Goal: Transaction & Acquisition: Download file/media

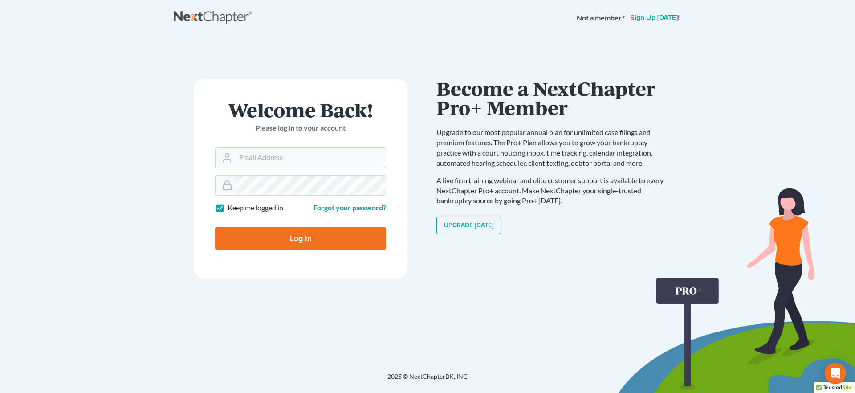
type input "[EMAIL_ADDRESS][DOMAIN_NAME]"
click at [263, 231] on input "Log In" at bounding box center [300, 238] width 171 height 22
type input "Thinking..."
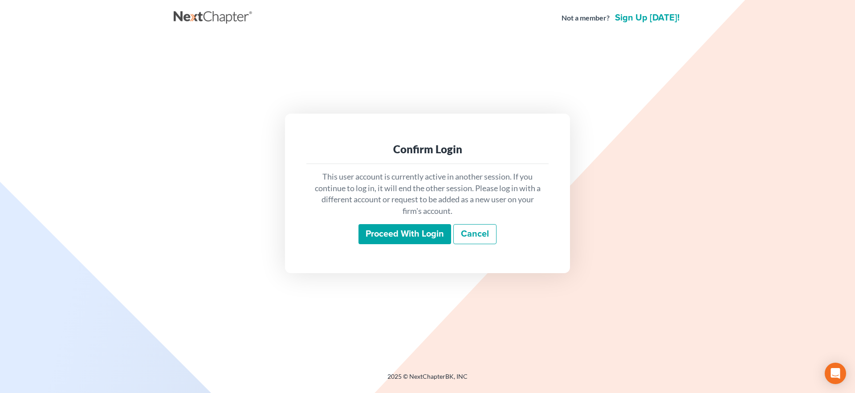
click at [420, 234] on input "Proceed with login" at bounding box center [404, 234] width 93 height 20
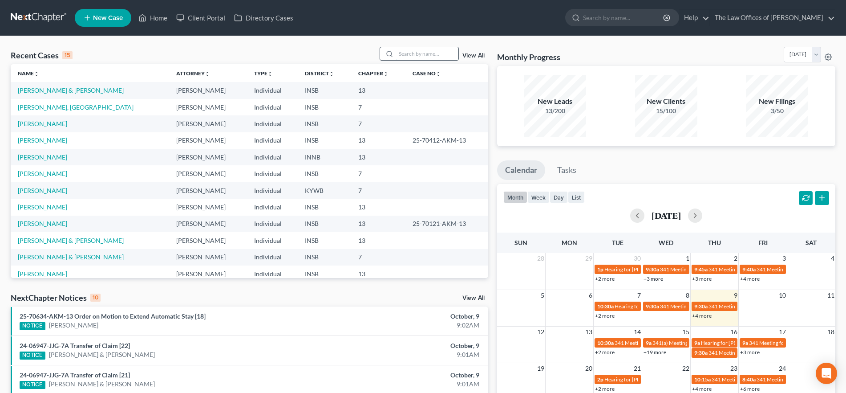
click at [426, 55] on input "search" at bounding box center [427, 53] width 62 height 13
type input "[PERSON_NAME]"
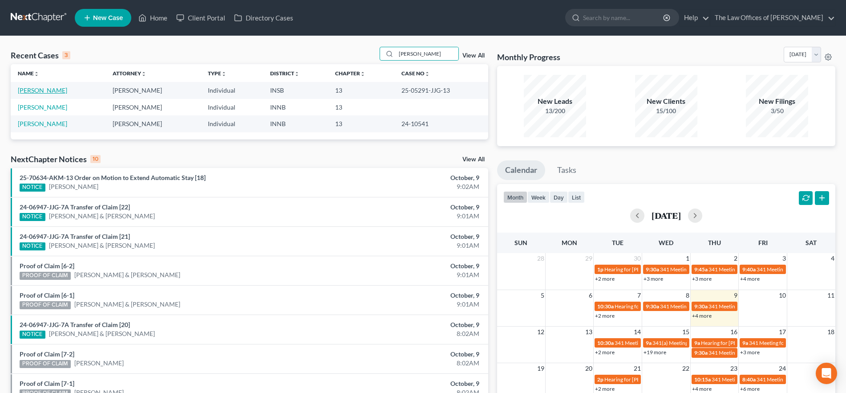
click at [60, 91] on link "[PERSON_NAME]" at bounding box center [42, 90] width 49 height 8
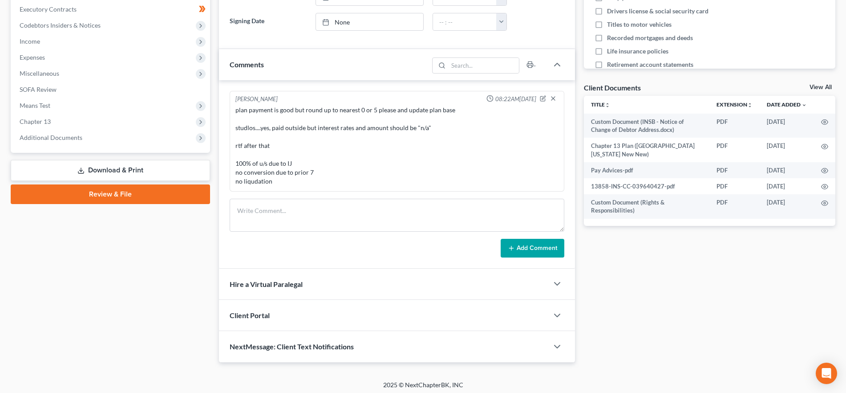
scroll to position [255, 0]
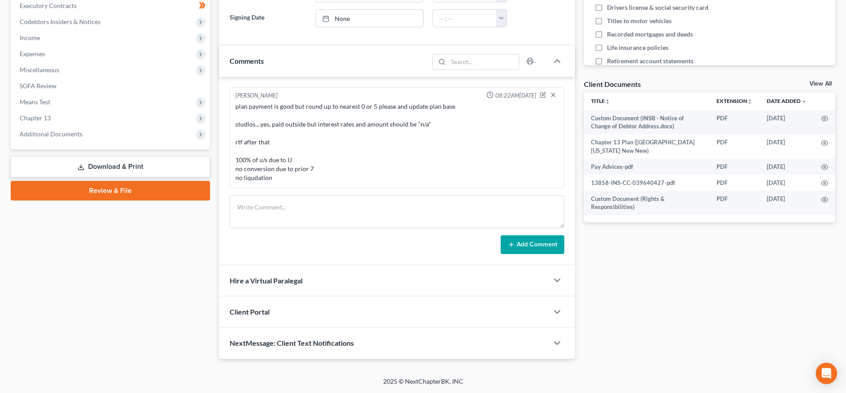
click at [94, 170] on link "Download & Print" at bounding box center [110, 166] width 199 height 21
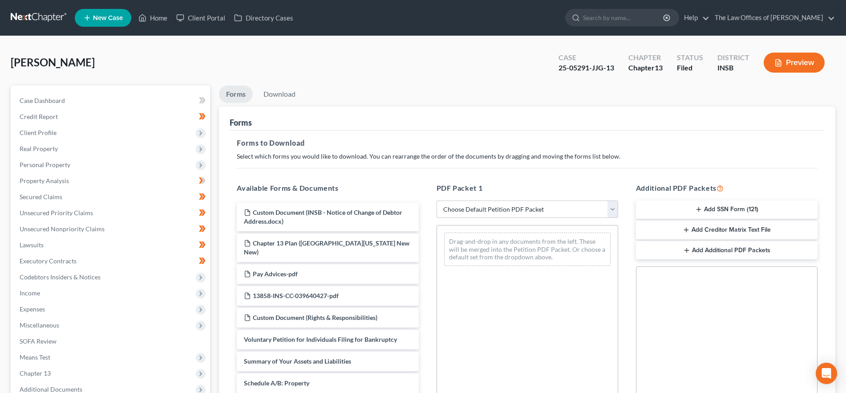
drag, startPoint x: 491, startPoint y: 209, endPoint x: 489, endPoint y: 215, distance: 6.6
click at [491, 209] on select "Choose Default Petition PDF Packet Complete Bankruptcy Petition (all forms and …" at bounding box center [528, 209] width 182 height 18
select select "2"
click at [437, 200] on select "Choose Default Petition PDF Packet Complete Bankruptcy Petition (all forms and …" at bounding box center [528, 209] width 182 height 18
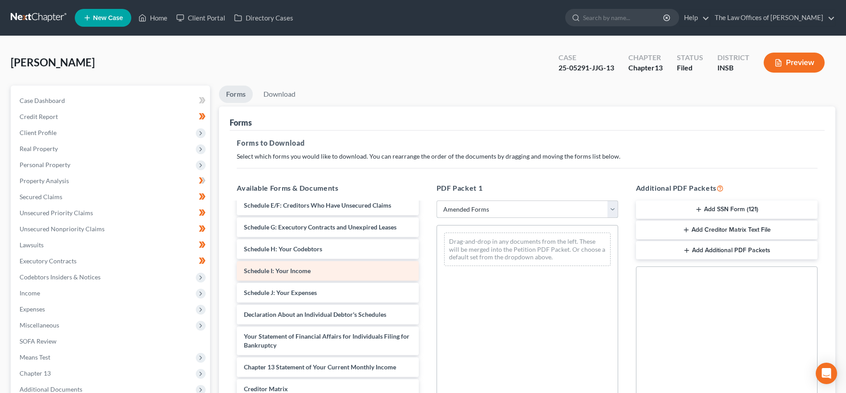
scroll to position [99, 0]
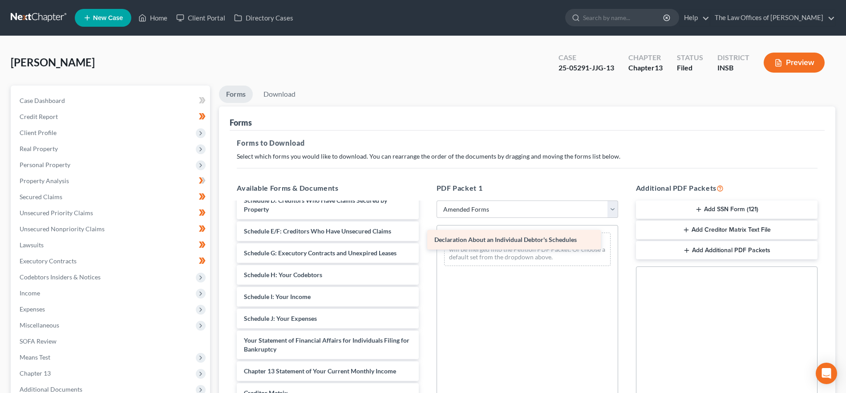
drag, startPoint x: 325, startPoint y: 339, endPoint x: 517, endPoint y: 232, distance: 219.8
click at [426, 232] on div "Declaration About an Individual Debtor's Schedules Voluntary Petition for Indiv…" at bounding box center [328, 289] width 196 height 373
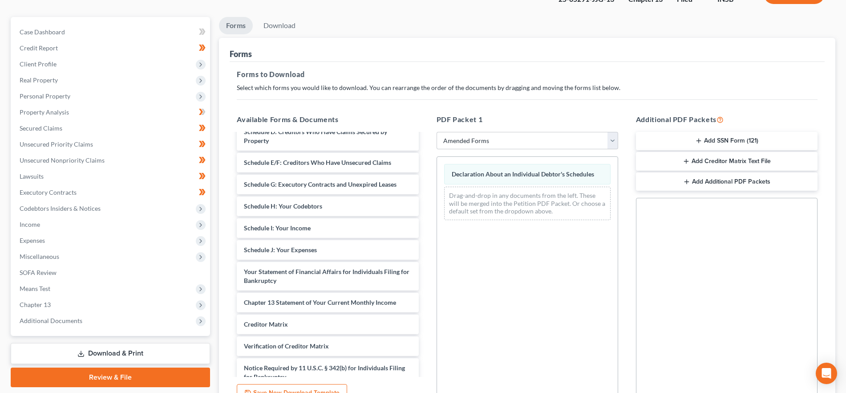
scroll to position [157, 0]
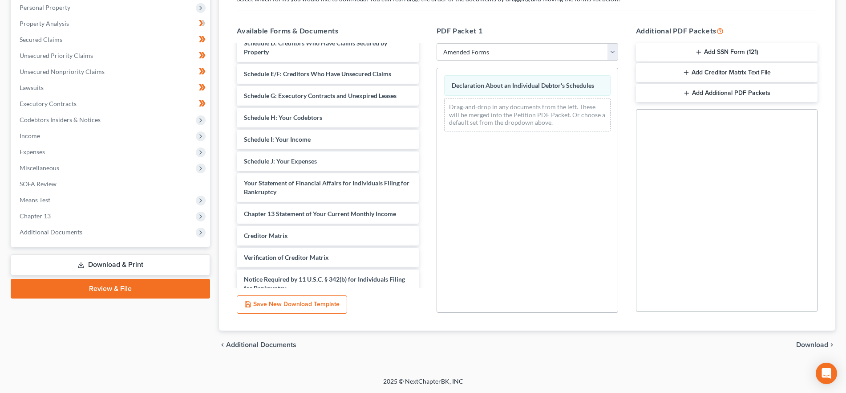
click at [806, 344] on span "Download" at bounding box center [812, 344] width 32 height 7
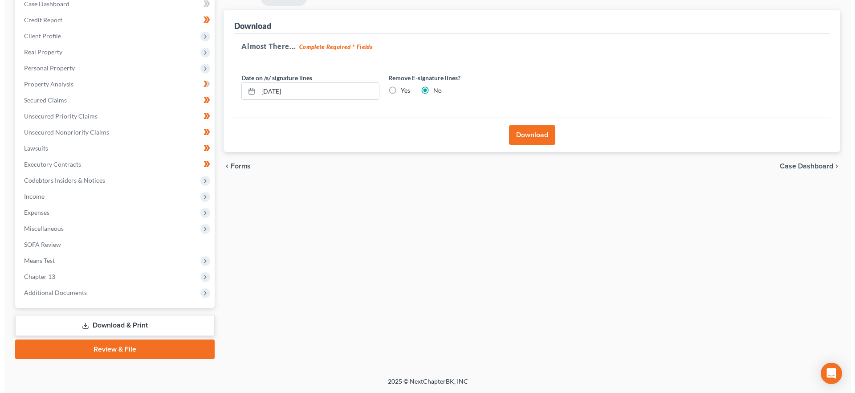
scroll to position [97, 0]
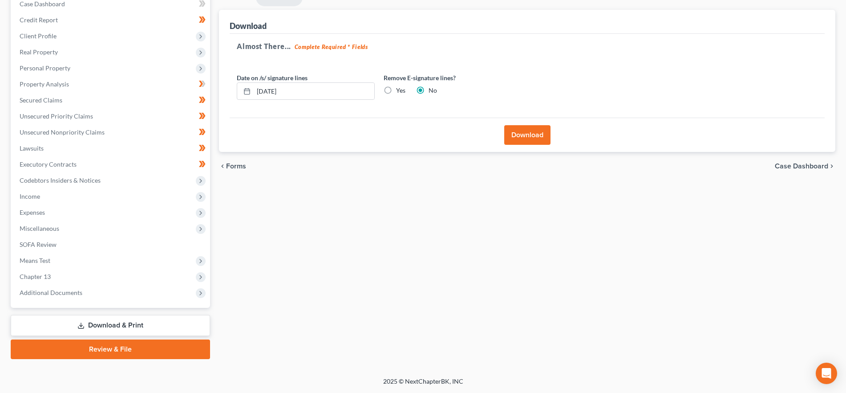
click at [391, 82] on div "Remove E-signature lines? Yes No" at bounding box center [452, 86] width 147 height 27
click at [396, 87] on label "Yes" at bounding box center [400, 90] width 9 height 9
click at [400, 87] on input "Yes" at bounding box center [403, 89] width 6 height 6
radio input "true"
radio input "false"
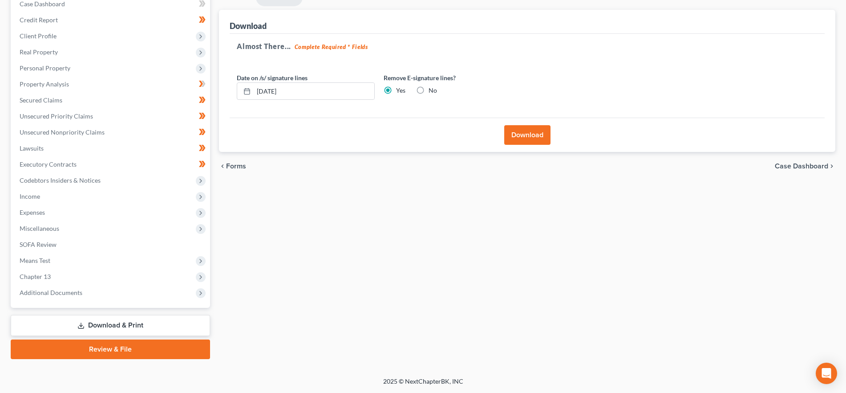
click at [501, 134] on div "Download" at bounding box center [527, 135] width 595 height 34
click at [511, 135] on button "Download" at bounding box center [527, 135] width 46 height 20
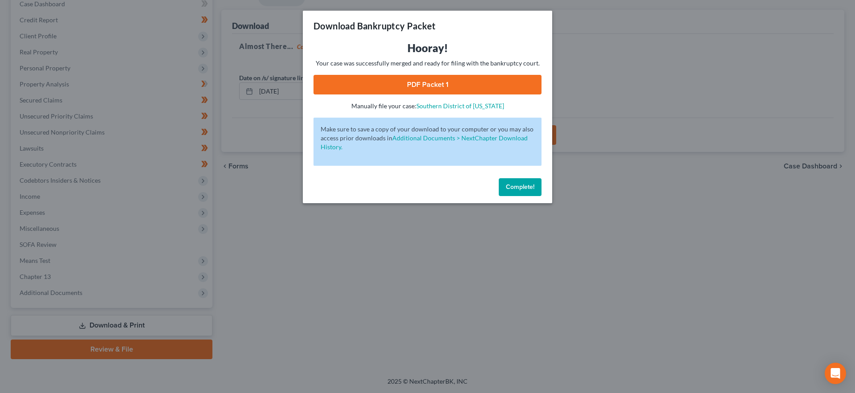
click at [452, 90] on link "PDF Packet 1" at bounding box center [427, 85] width 228 height 20
